Goal: Communication & Community: Answer question/provide support

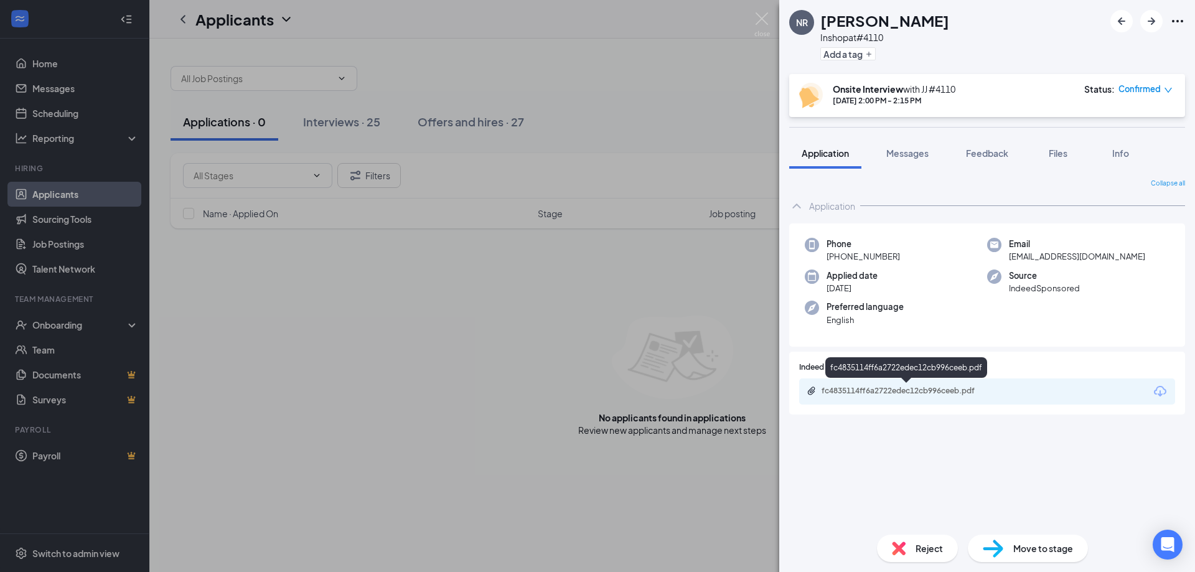
click at [928, 391] on div "fc4835114ff6a2722edec12cb996ceeb.pdf" at bounding box center [909, 391] width 174 height 10
click at [906, 156] on span "Messages" at bounding box center [907, 153] width 42 height 11
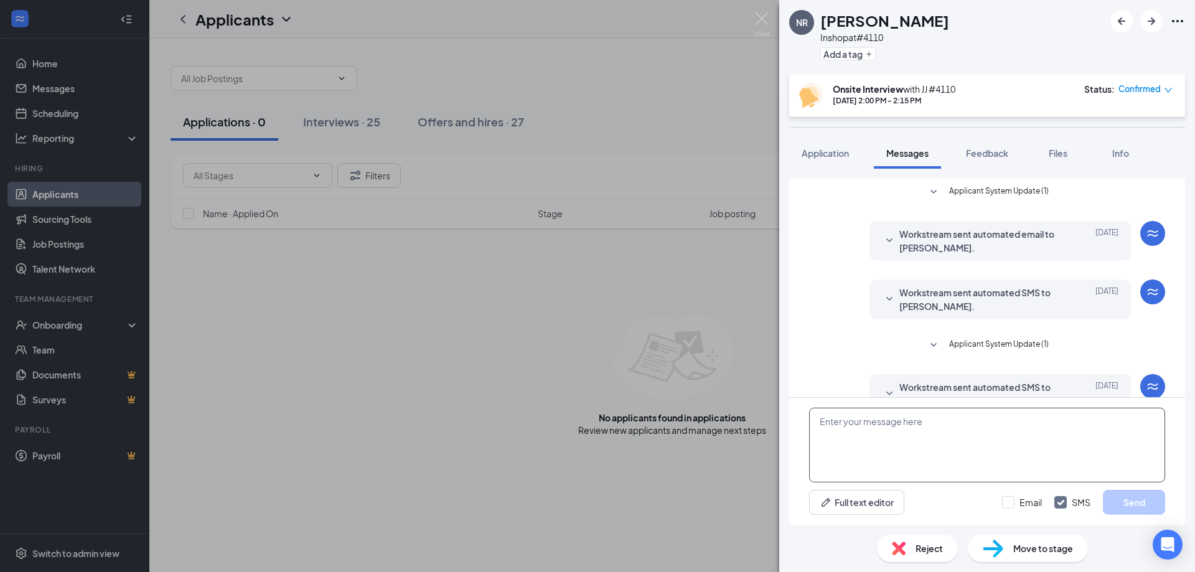
click at [843, 430] on textarea at bounding box center [987, 445] width 356 height 75
click at [858, 437] on textarea "Sorry, I'll be out of the store for a few days. Call [DATE] about an interview.…" at bounding box center [987, 445] width 356 height 75
type textarea "Sorry, I'll be out of the store for a few days. Call [DATE] about an interview.…"
click at [1120, 500] on button "Send" at bounding box center [1134, 502] width 62 height 25
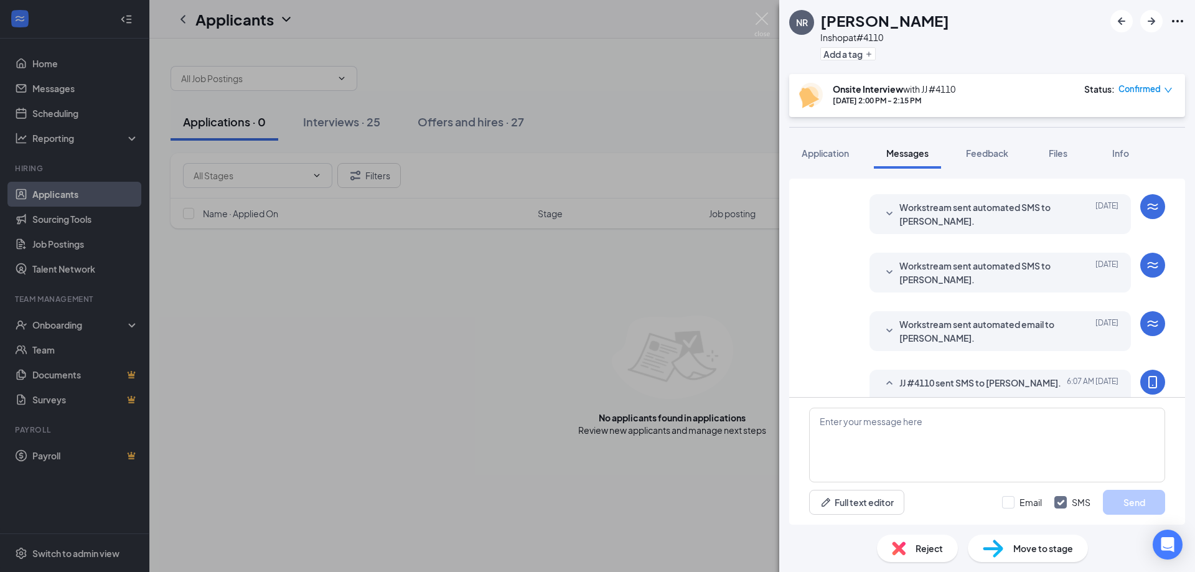
scroll to position [380, 0]
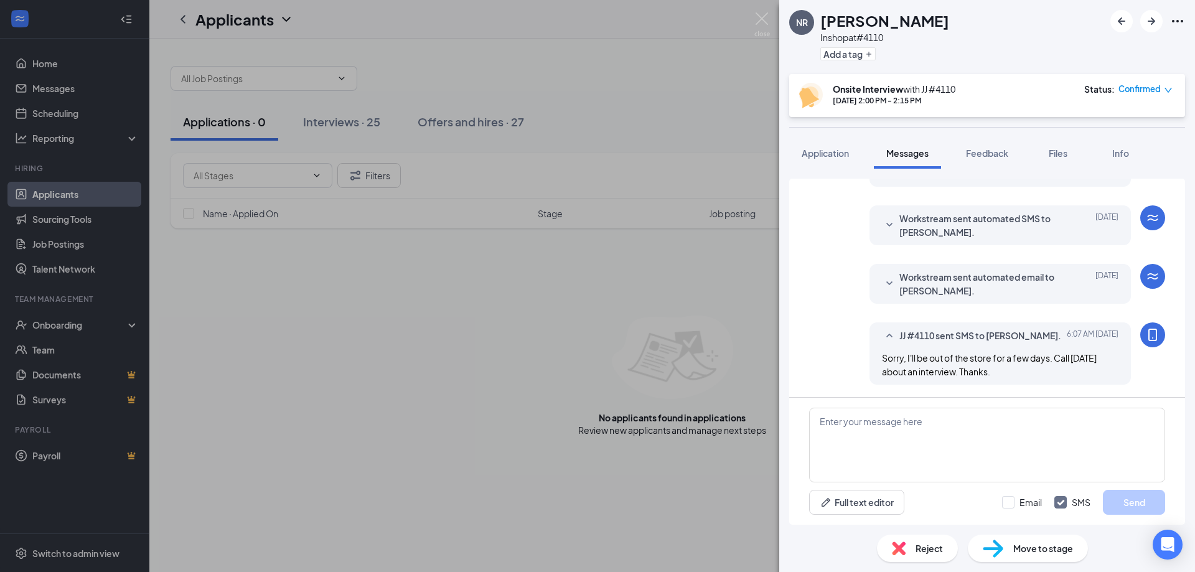
click at [574, 72] on div "NR [PERSON_NAME] Inshop at #4110 Add a tag Onsite Interview with JJ #4110 [DATE…" at bounding box center [597, 286] width 1195 height 572
